Goal: Task Accomplishment & Management: Manage account settings

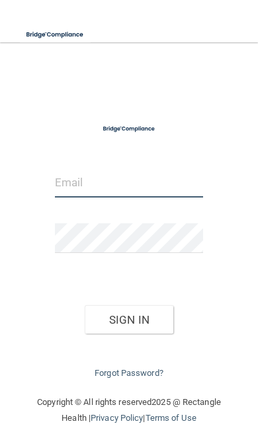
type input "[EMAIL_ADDRESS][DOMAIN_NAME]"
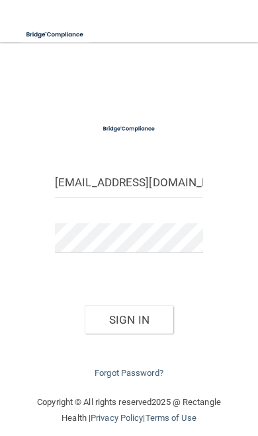
click at [128, 316] on button "Sign In" at bounding box center [129, 319] width 88 height 29
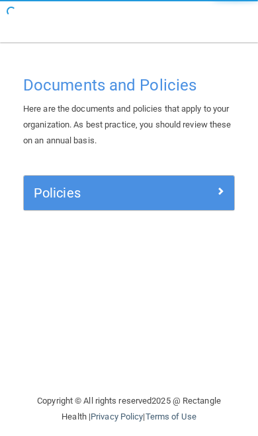
click at [222, 176] on div "Policies" at bounding box center [129, 193] width 210 height 34
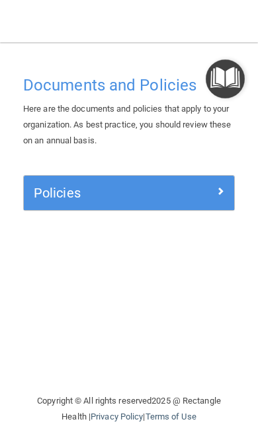
click at [221, 183] on span at bounding box center [220, 191] width 8 height 16
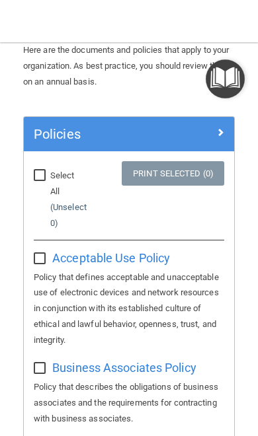
scroll to position [70, 0]
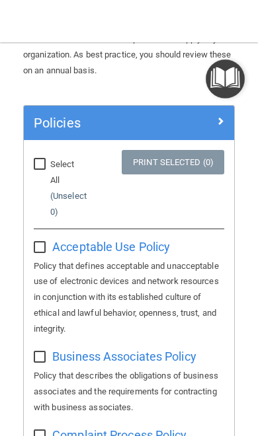
click at [36, 168] on label "Select All (Unselect 0) Unselect All" at bounding box center [59, 187] width 50 height 63
click at [36, 168] on input "Select All (Unselect 0) Unselect All" at bounding box center [41, 164] width 15 height 11
checkbox input "true"
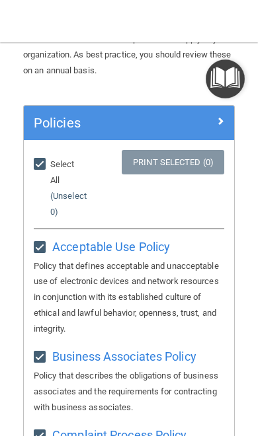
checkbox input "true"
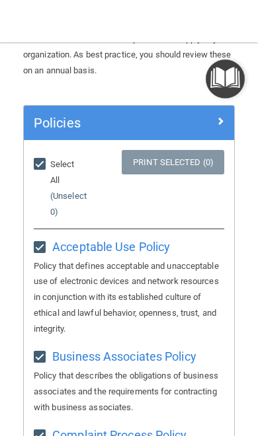
checkbox input "true"
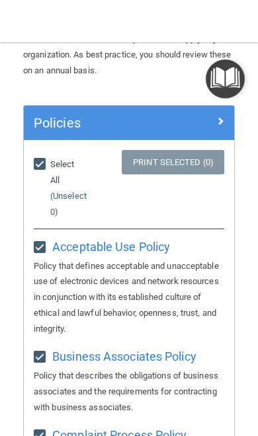
checkbox input "true"
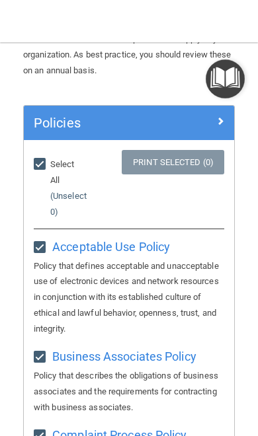
checkbox input "true"
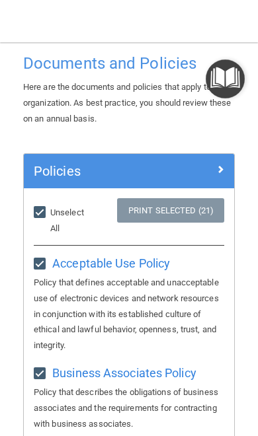
scroll to position [9, 0]
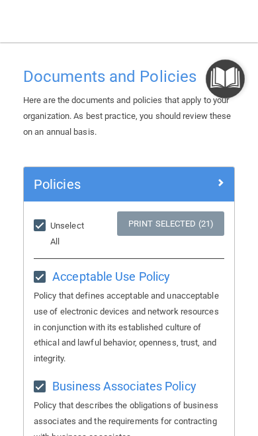
click at [43, 225] on input "Select All (Unselect 21) Unselect All" at bounding box center [41, 226] width 15 height 11
checkbox input "false"
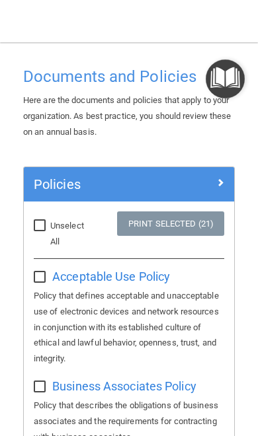
checkbox input "false"
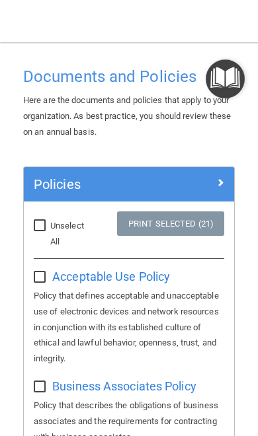
checkbox input "false"
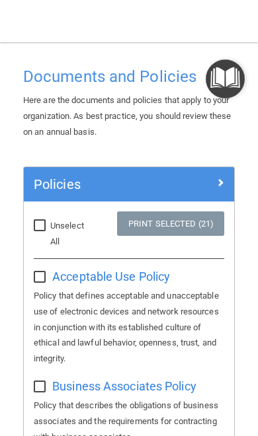
checkbox input "false"
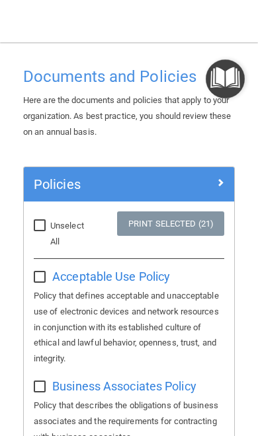
checkbox input "false"
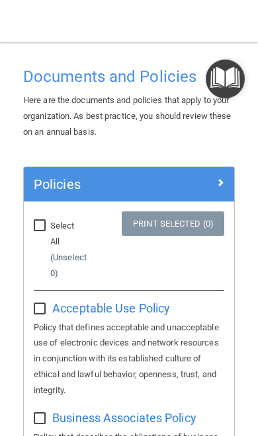
click at [220, 180] on span at bounding box center [220, 182] width 8 height 16
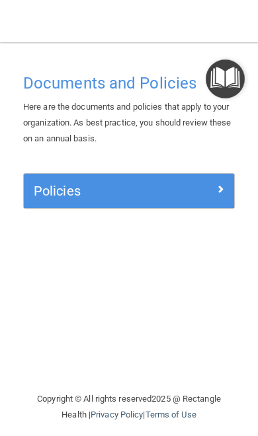
scroll to position [1, 0]
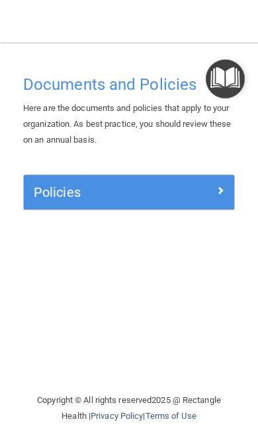
click at [224, 191] on div at bounding box center [208, 190] width 53 height 16
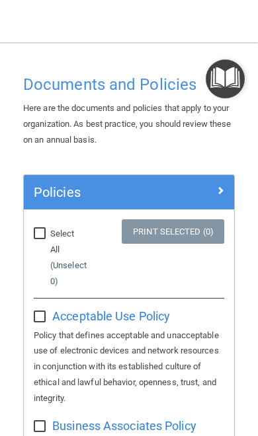
click at [217, 187] on span at bounding box center [220, 190] width 8 height 16
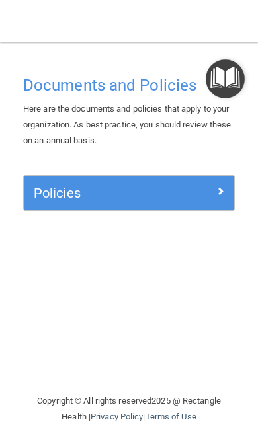
scroll to position [-1, 0]
click at [230, 88] on img "Open Resource Center" at bounding box center [224, 78] width 39 height 39
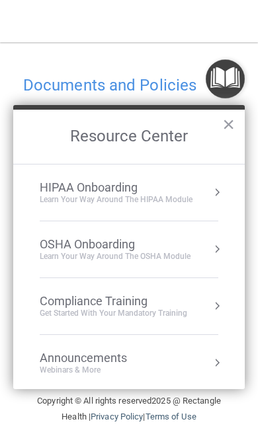
scroll to position [0, 0]
click at [232, 135] on button "×" at bounding box center [228, 124] width 13 height 21
